Goal: Task Accomplishment & Management: Use online tool/utility

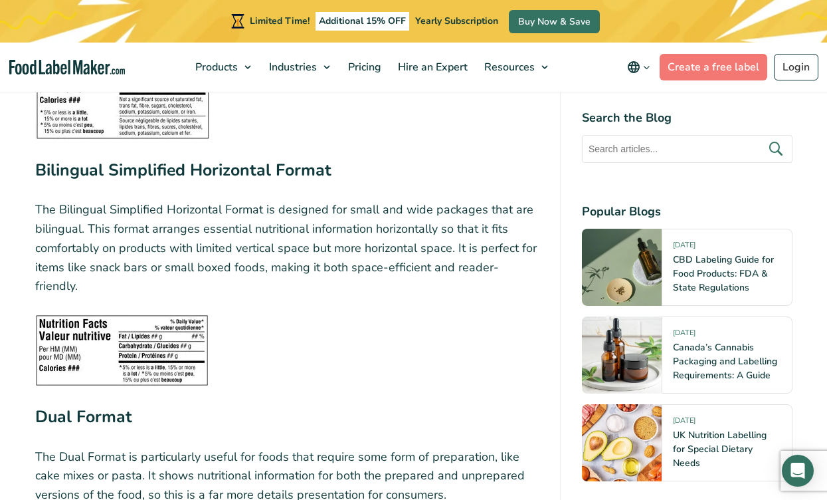
scroll to position [3466, 0]
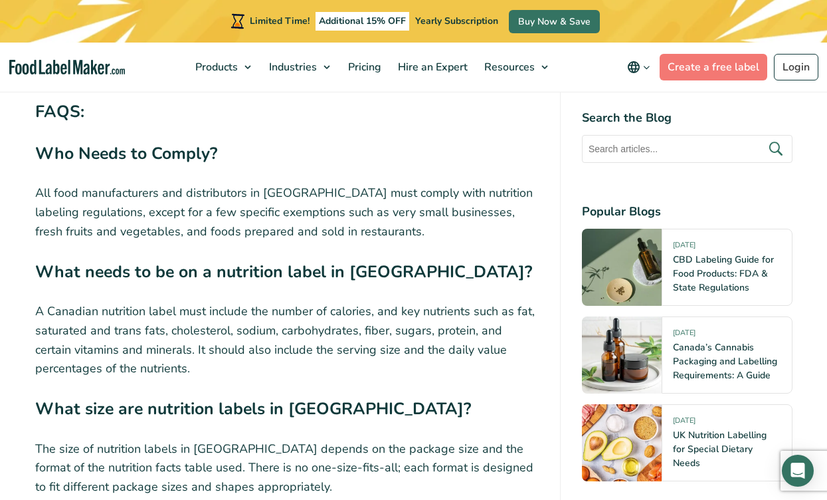
scroll to position [5350, 0]
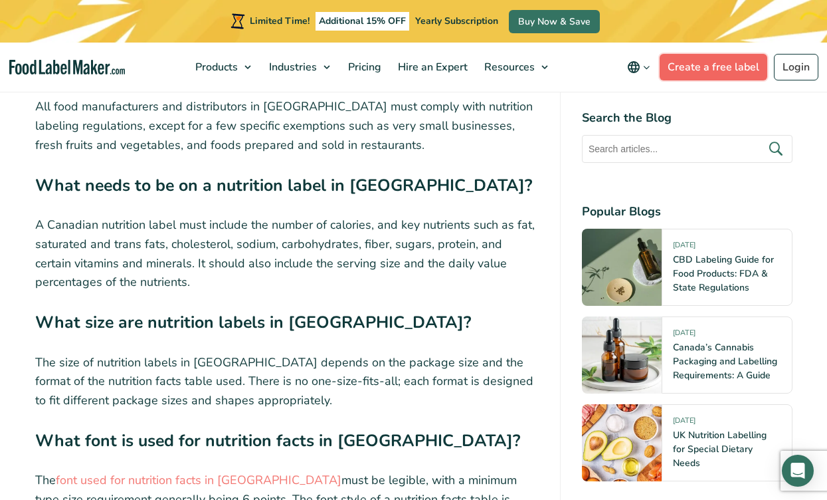
click at [708, 67] on link "Create a free label" at bounding box center [714, 67] width 108 height 27
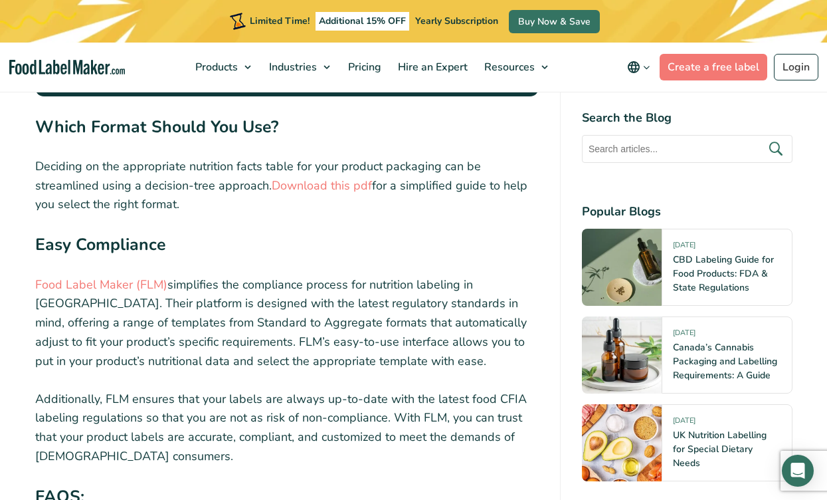
click at [88, 64] on img "main navigation" at bounding box center [67, 67] width 116 height 15
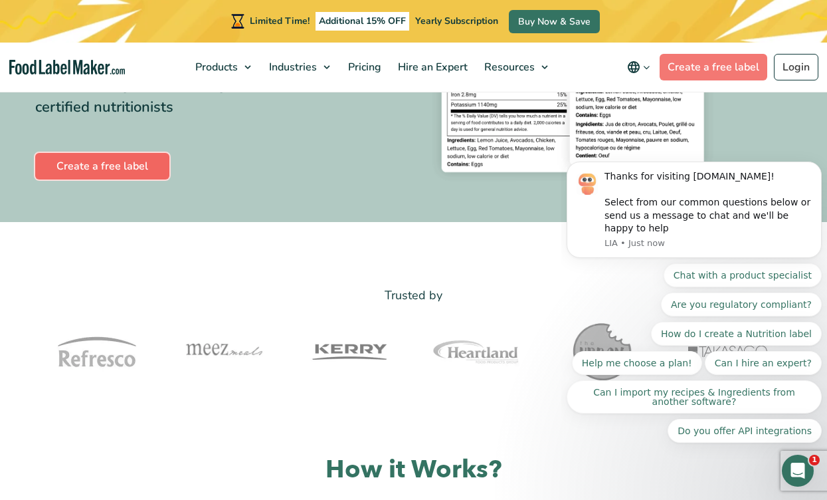
click at [138, 167] on link "Create a free label" at bounding box center [102, 166] width 134 height 27
